Goal: Navigation & Orientation: Find specific page/section

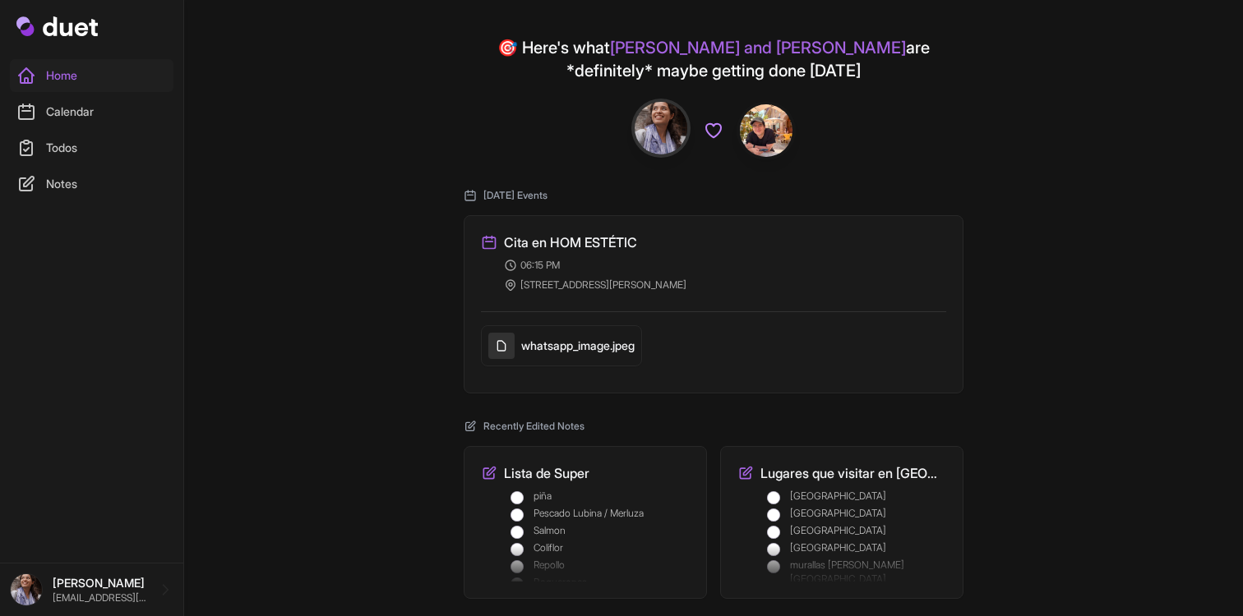
click at [142, 99] on link "Calendar" at bounding box center [92, 111] width 164 height 33
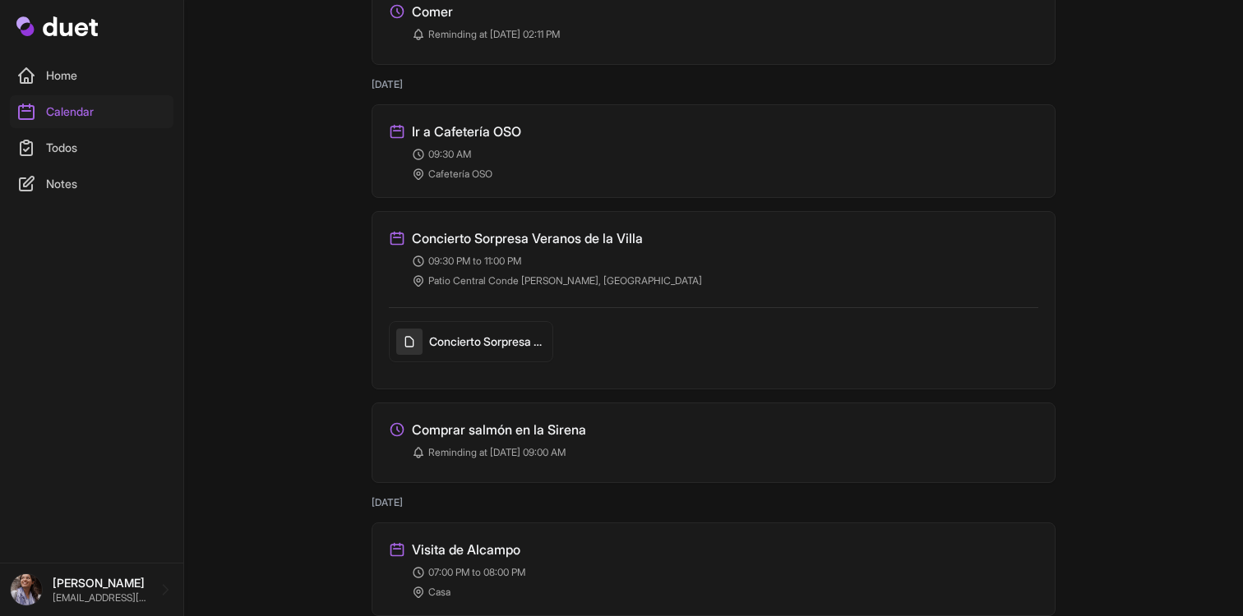
scroll to position [581, 0]
